Goal: Find specific page/section: Find specific page/section

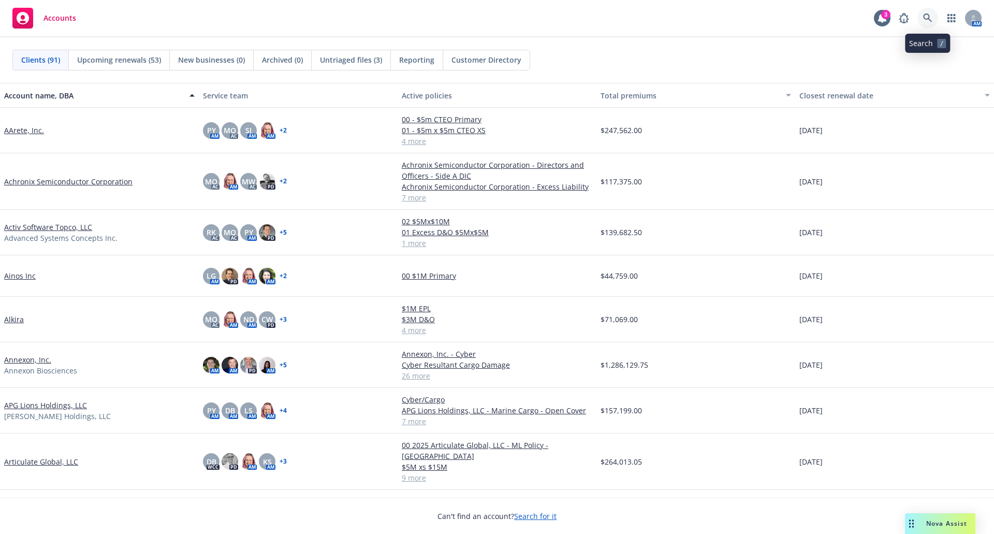
click at [932, 19] on icon at bounding box center [927, 17] width 9 height 9
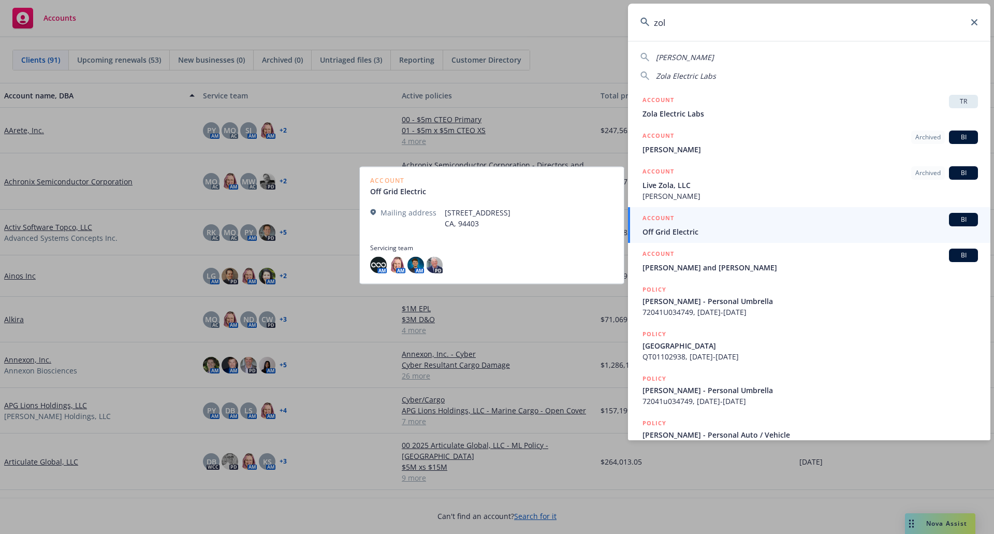
type input "zol"
click at [685, 230] on span "Off Grid Electric" at bounding box center [809, 231] width 335 height 11
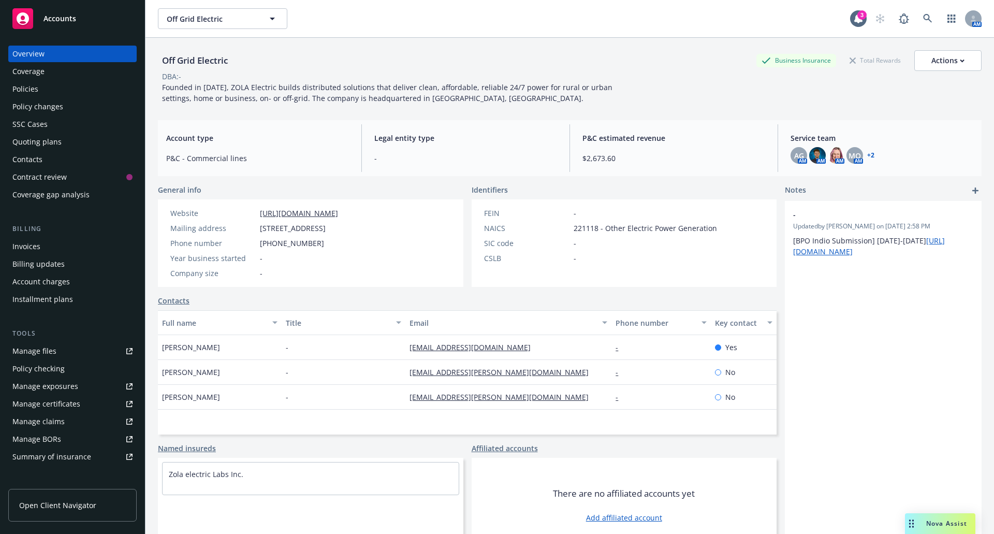
click at [31, 92] on div "Policies" at bounding box center [25, 89] width 26 height 17
